Goal: Check status: Check status

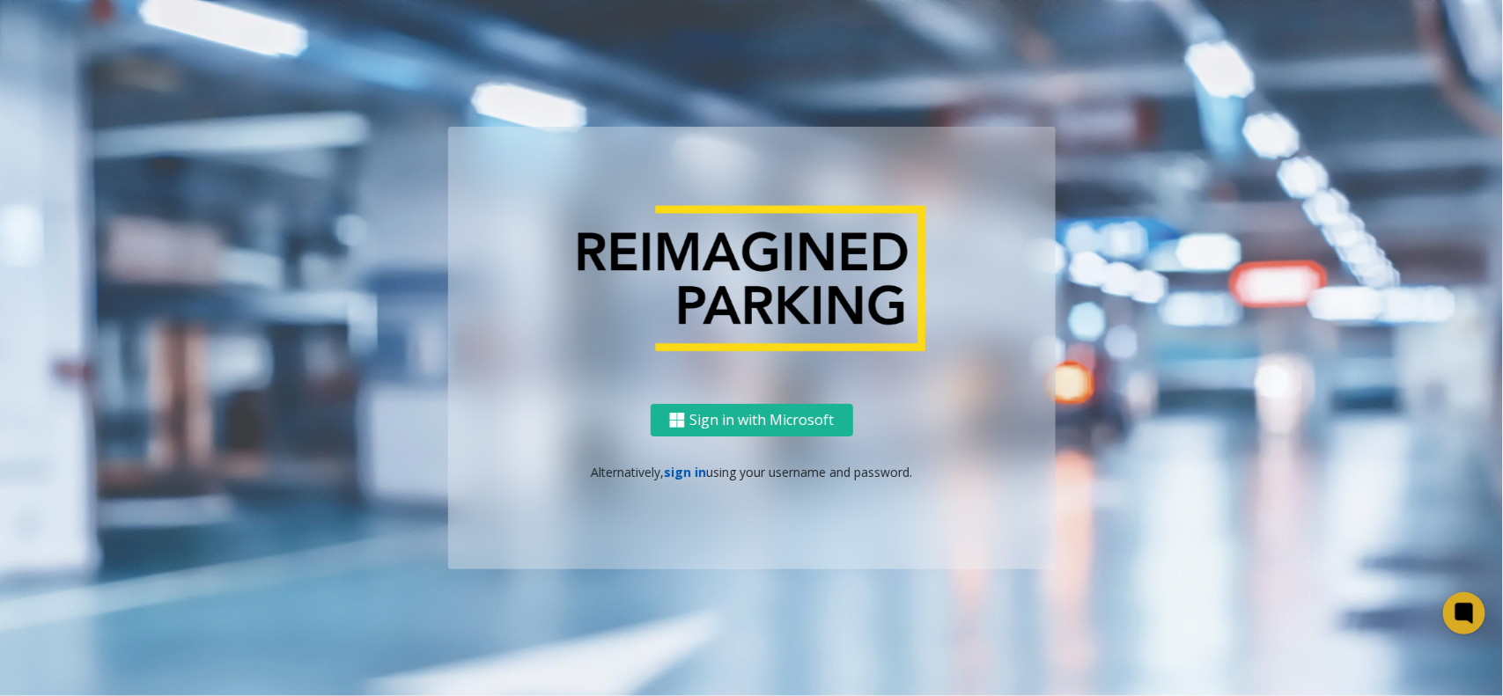
click at [678, 477] on link "sign in" at bounding box center [685, 472] width 42 height 17
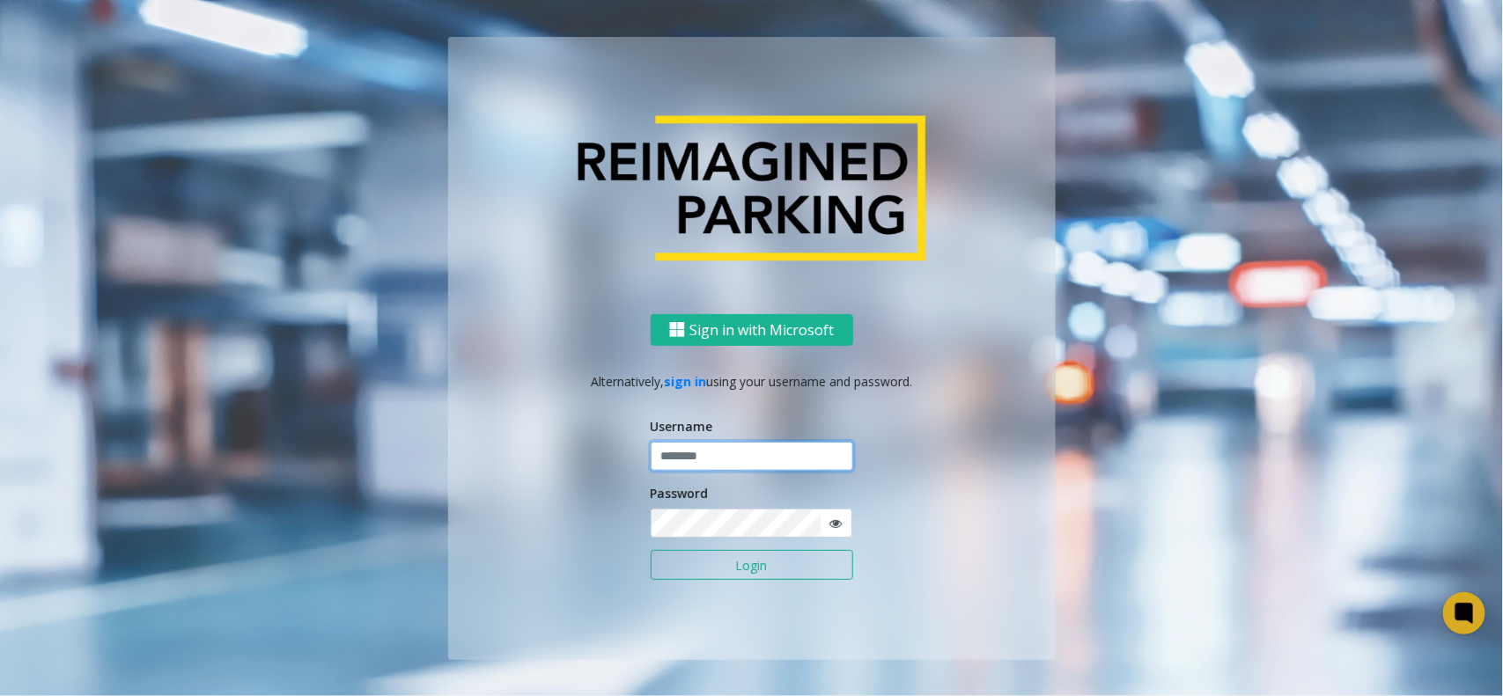
click at [700, 451] on input "text" at bounding box center [752, 457] width 203 height 30
type input "*******"
click at [651, 550] on button "Login" at bounding box center [752, 565] width 203 height 30
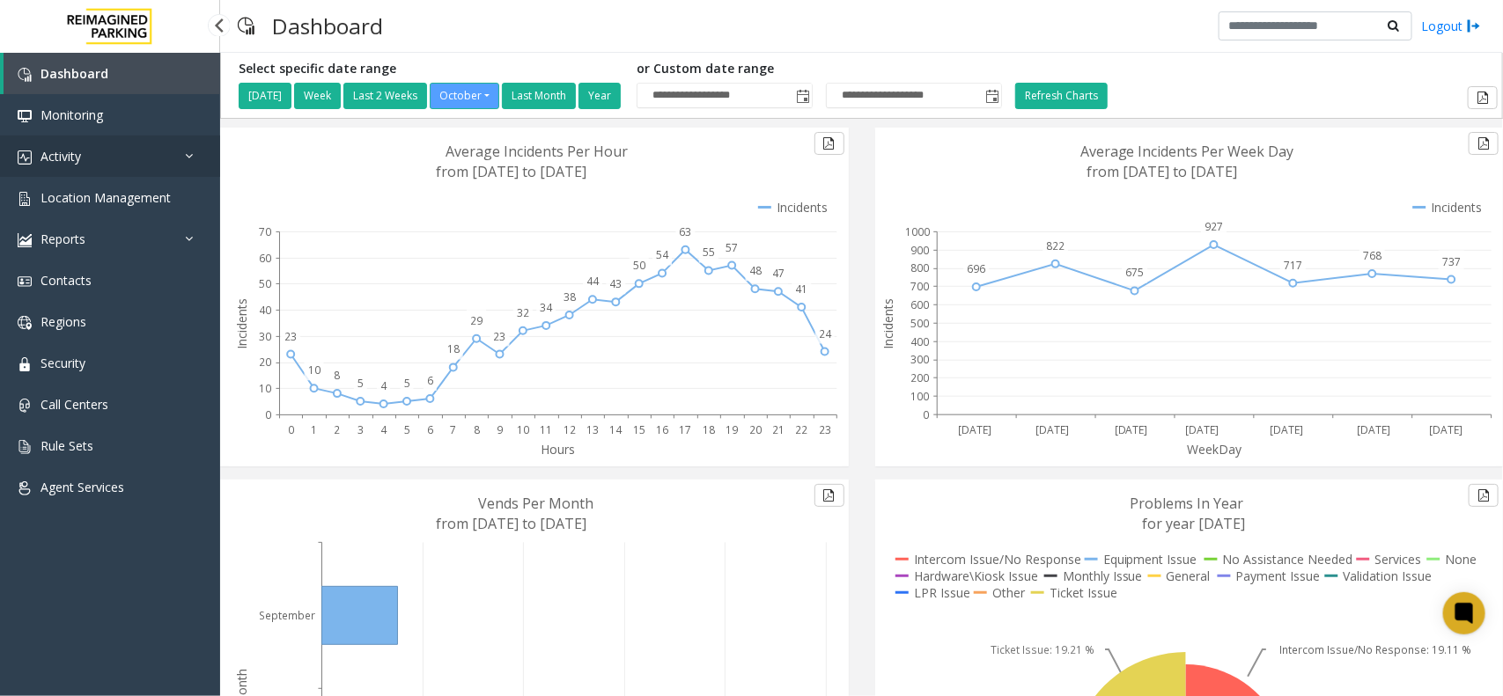
click at [79, 154] on span "Activity" at bounding box center [61, 156] width 41 height 17
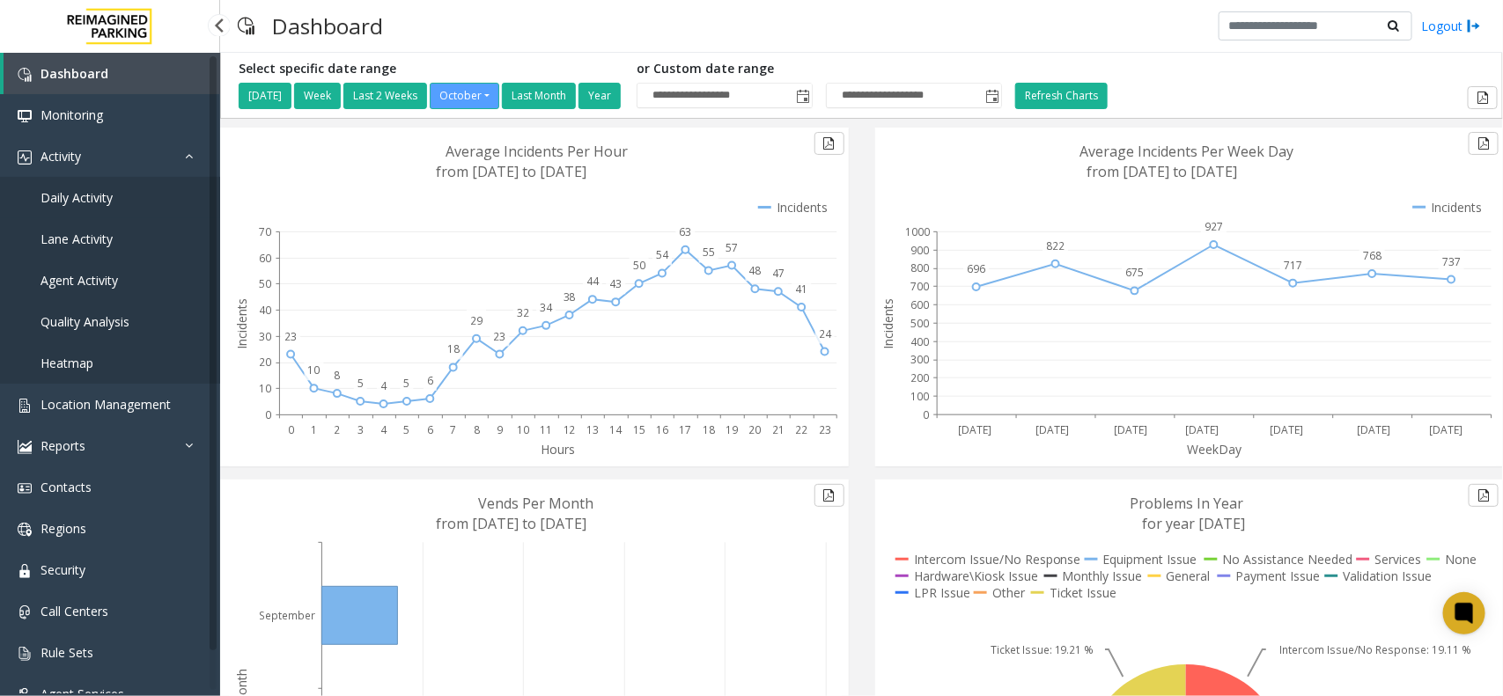
click at [98, 198] on span "Daily Activity" at bounding box center [77, 197] width 72 height 17
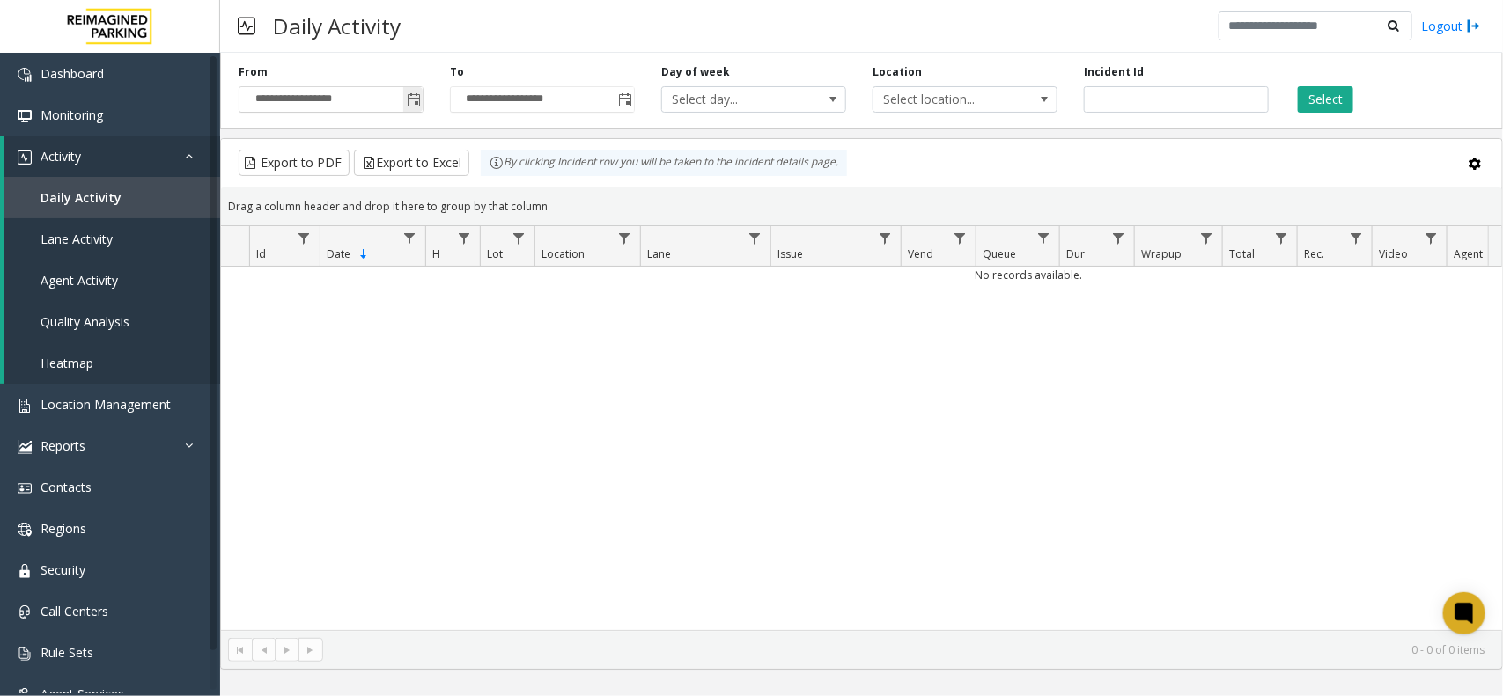
click at [410, 97] on span "Toggle popup" at bounding box center [414, 100] width 14 height 14
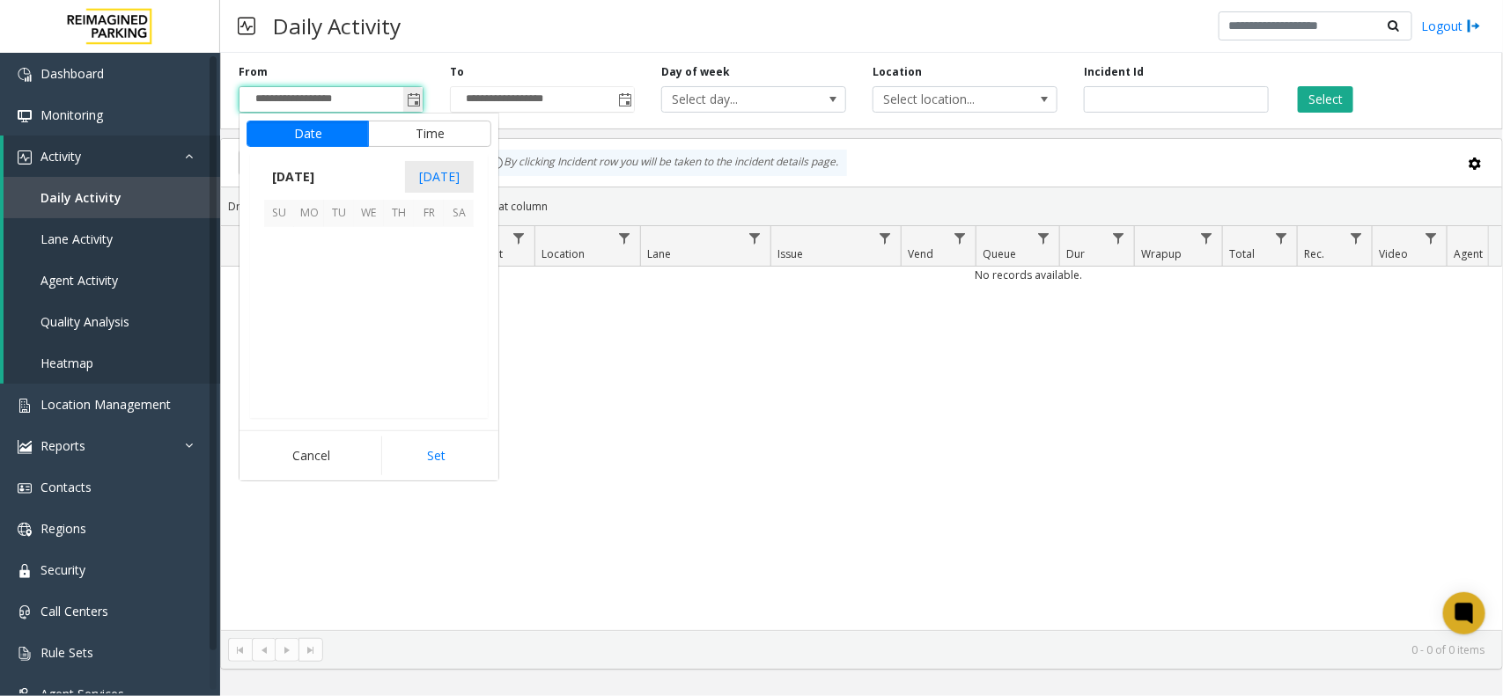
scroll to position [316058, 0]
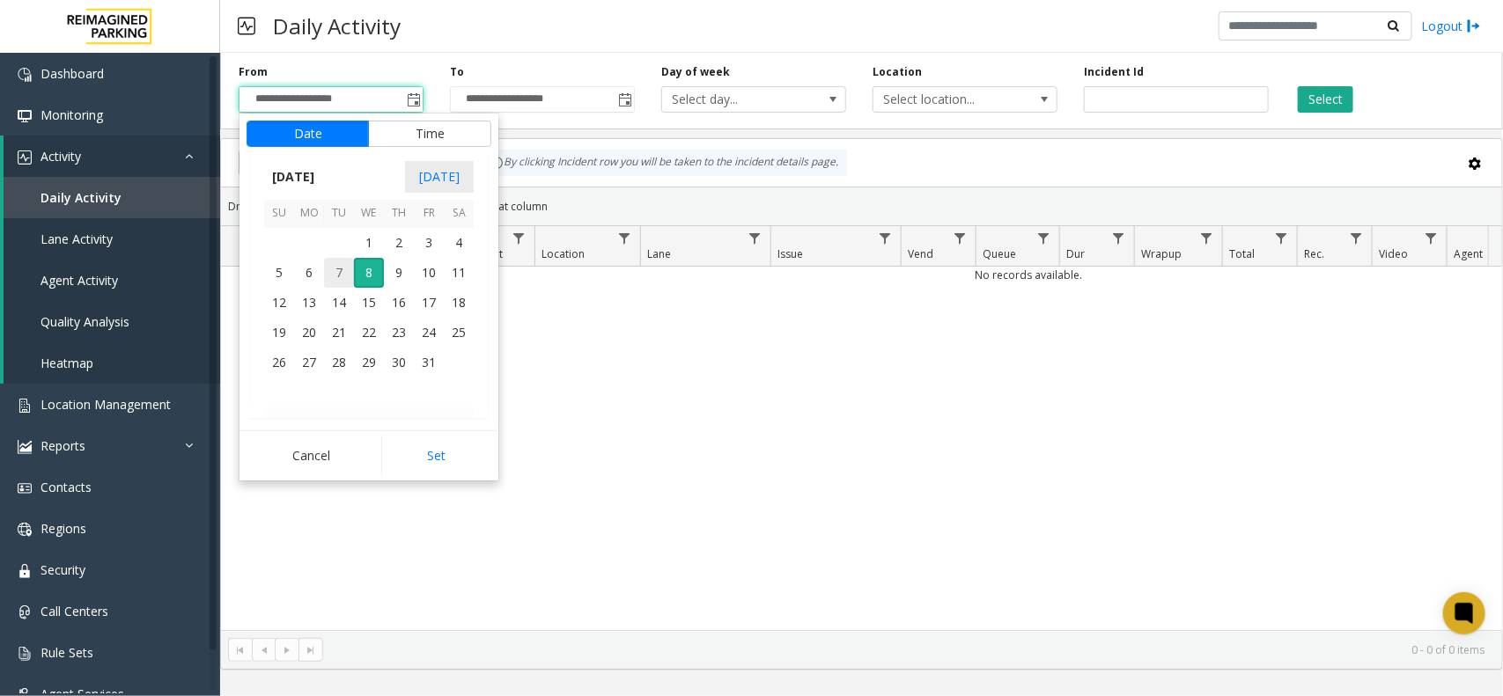
click at [336, 271] on span "7" at bounding box center [339, 273] width 30 height 30
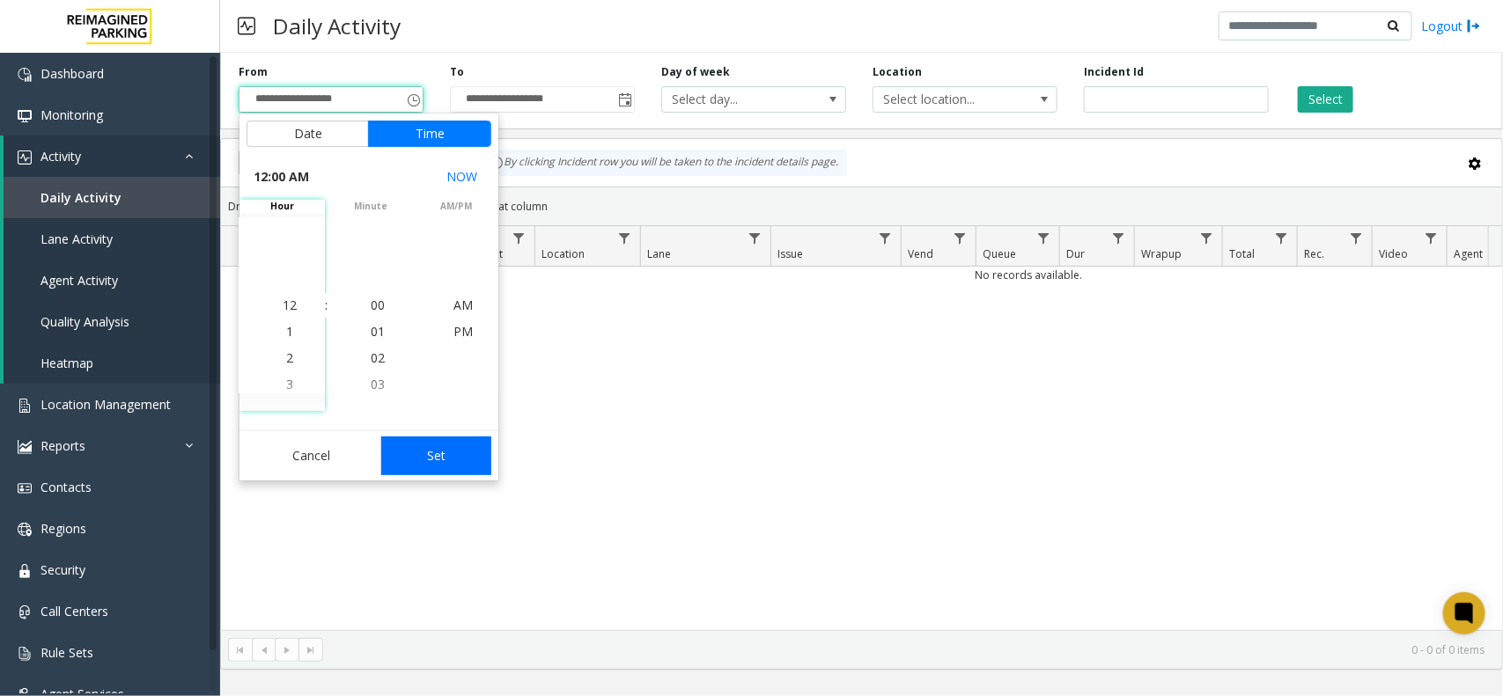
click at [447, 451] on button "Set" at bounding box center [436, 456] width 111 height 39
type input "**********"
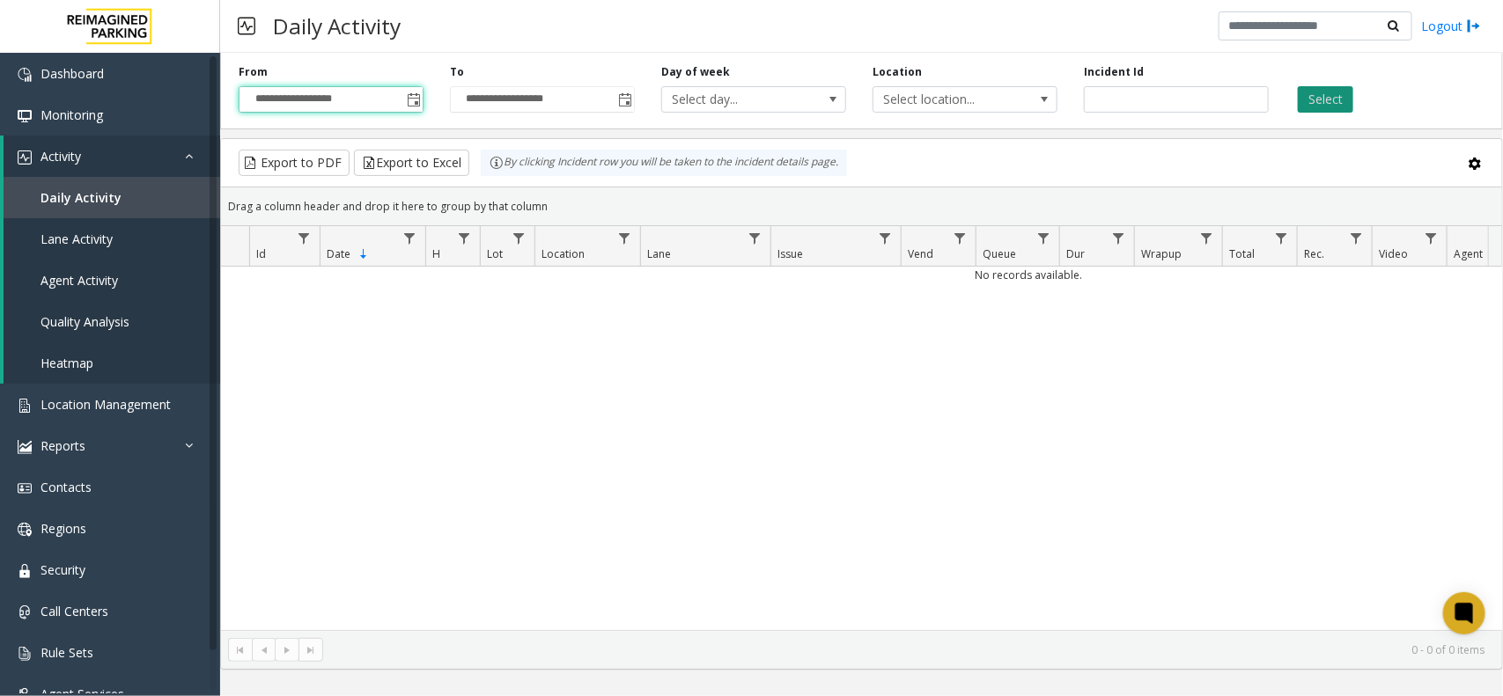
click at [1349, 101] on button "Select" at bounding box center [1325, 99] width 55 height 26
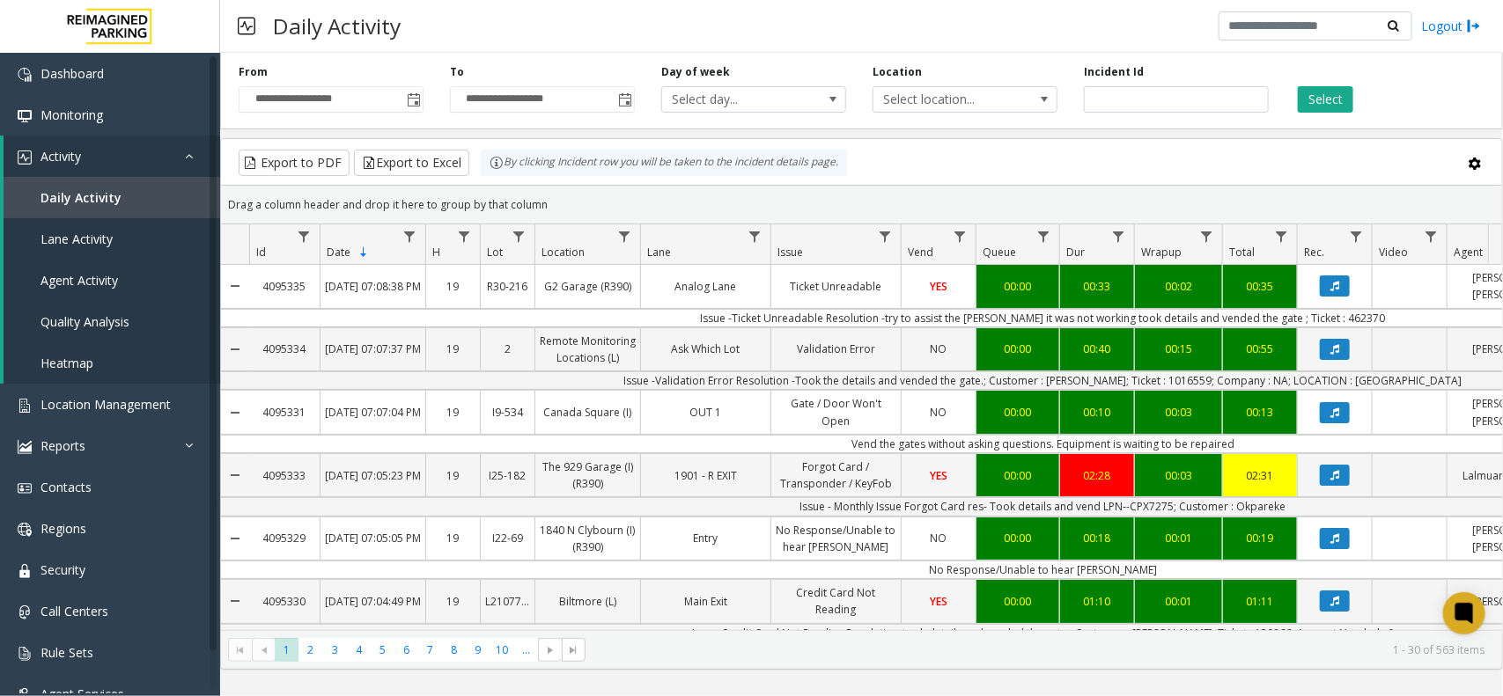
scroll to position [0, 189]
